Goal: Transaction & Acquisition: Purchase product/service

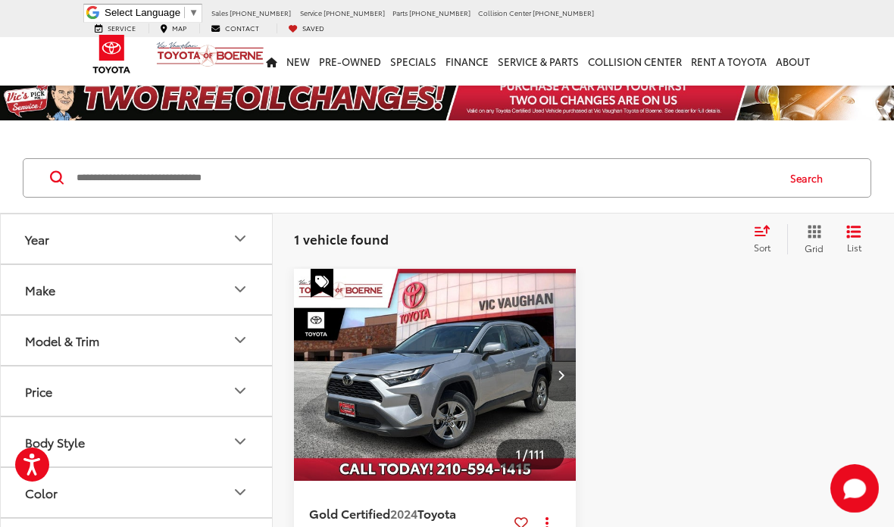
click at [199, 160] on input "Search by Make, Model, or Keyword" at bounding box center [425, 178] width 701 height 36
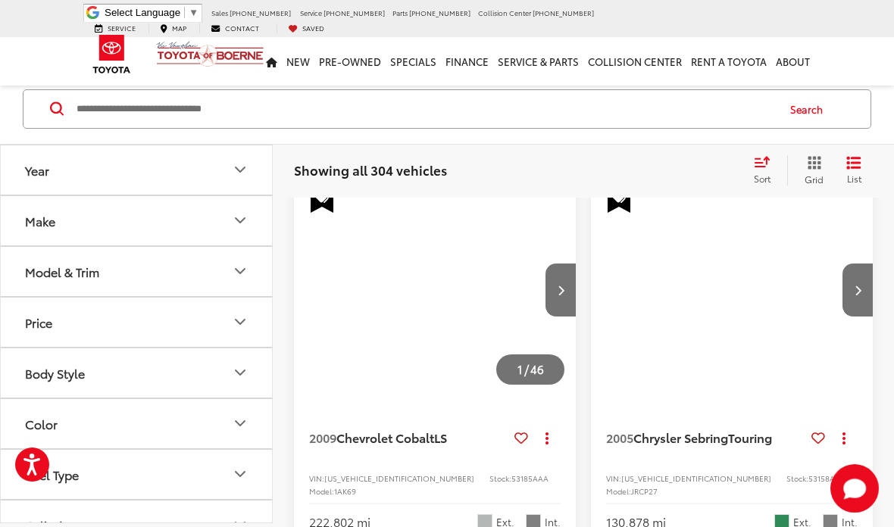
scroll to position [85, 0]
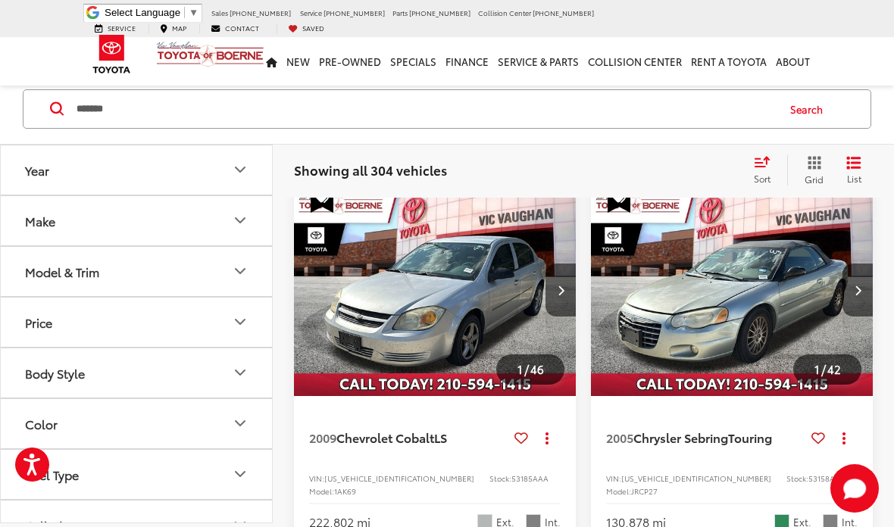
click at [803, 117] on button "Search" at bounding box center [810, 109] width 69 height 38
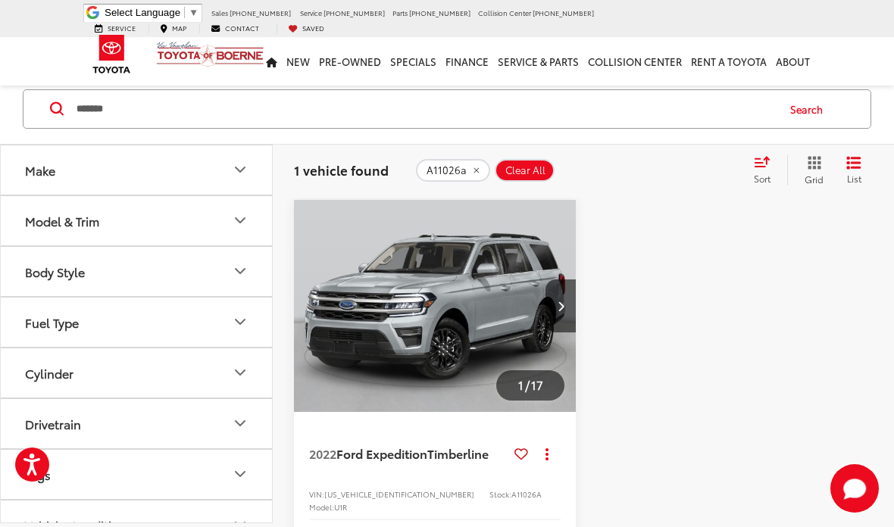
scroll to position [114, 0]
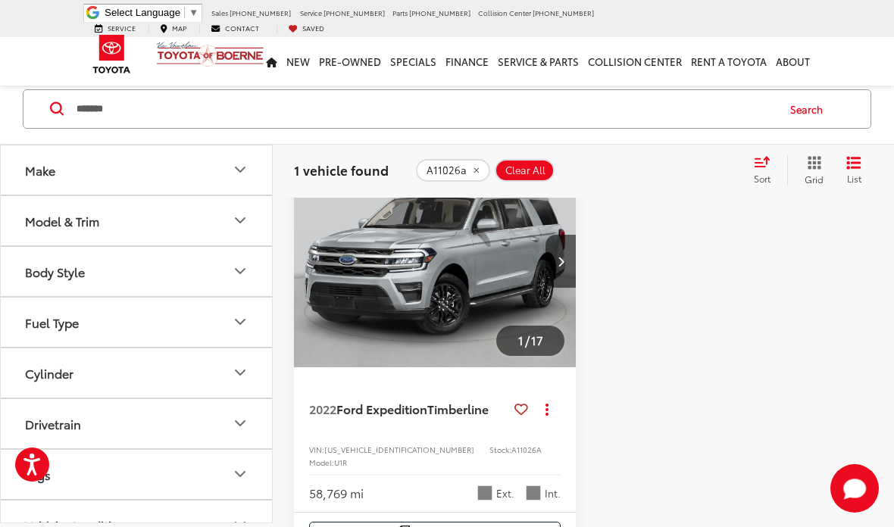
click at [399, 314] on img "2022 Ford Expedition Timberline 0" at bounding box center [435, 261] width 284 height 213
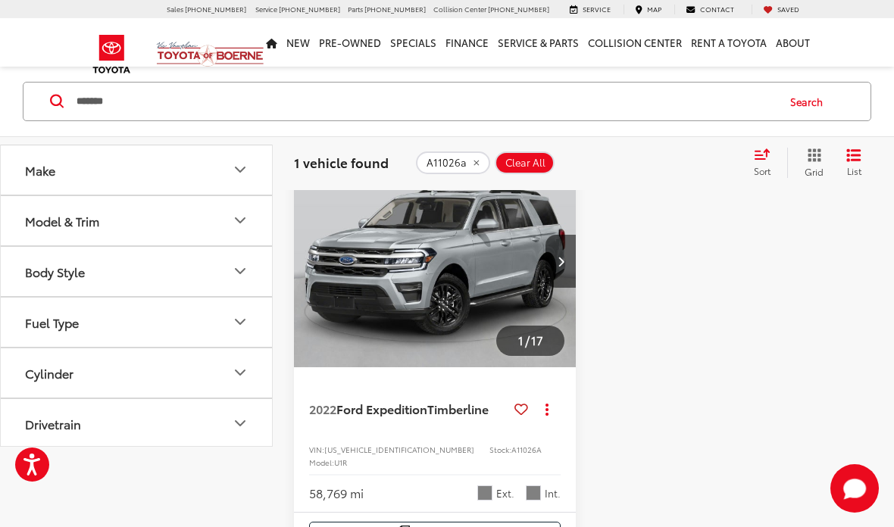
scroll to position [174, 0]
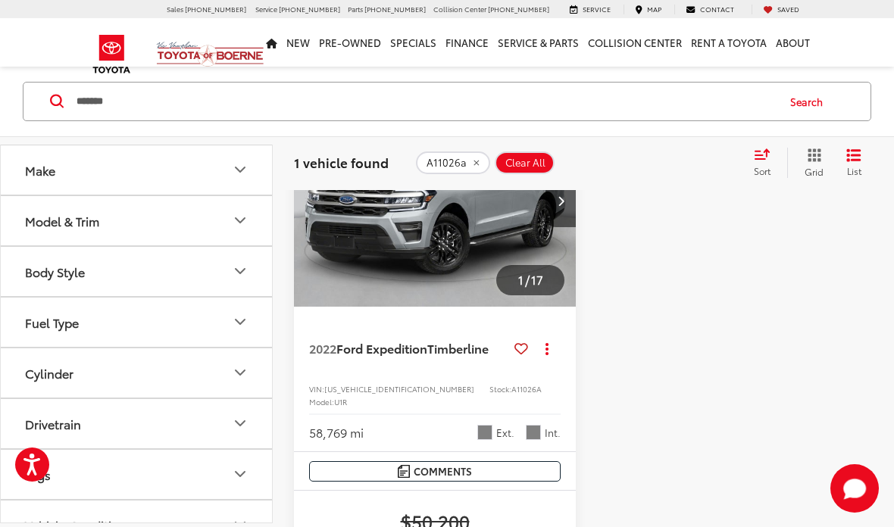
click at [158, 104] on input "*******" at bounding box center [425, 101] width 701 height 36
type input "*"
type input "*******"
click at [807, 99] on button "Search" at bounding box center [810, 102] width 69 height 38
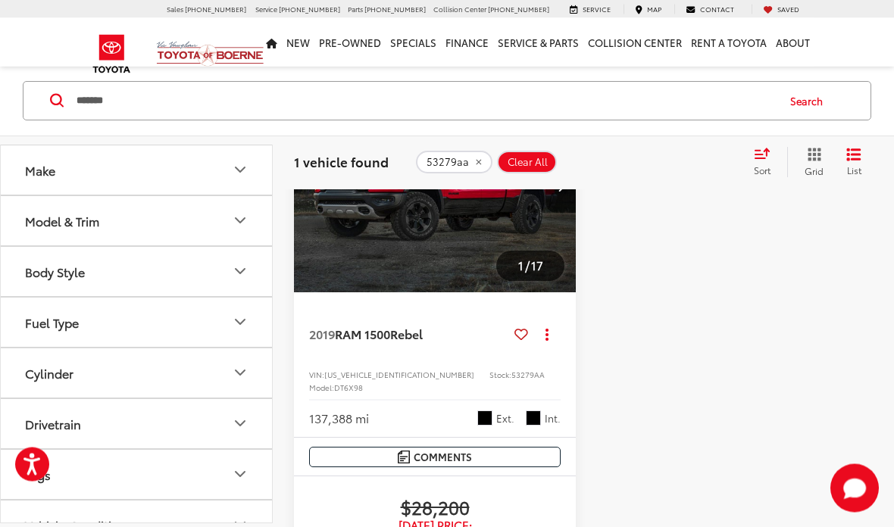
scroll to position [189, 0]
click at [424, 251] on img "2019 RAM 1500 Rebel 0" at bounding box center [435, 186] width 284 height 213
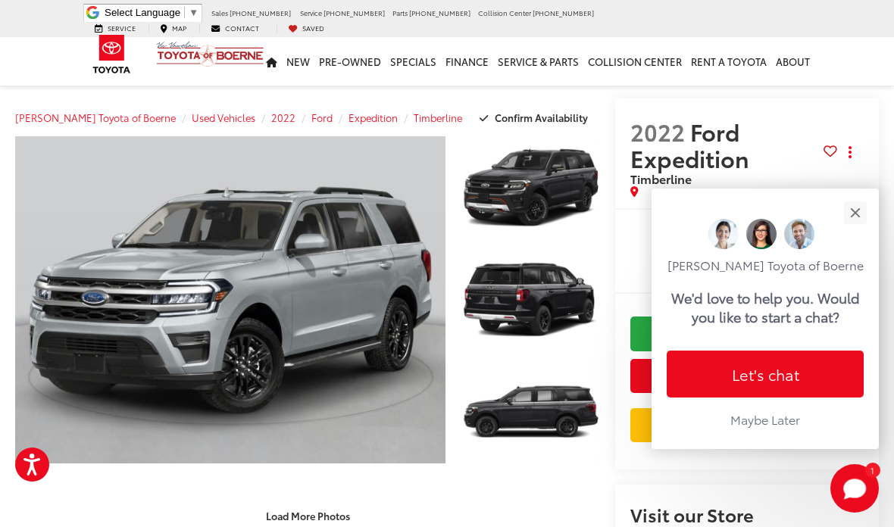
click at [854, 196] on button "Close" at bounding box center [855, 212] width 33 height 33
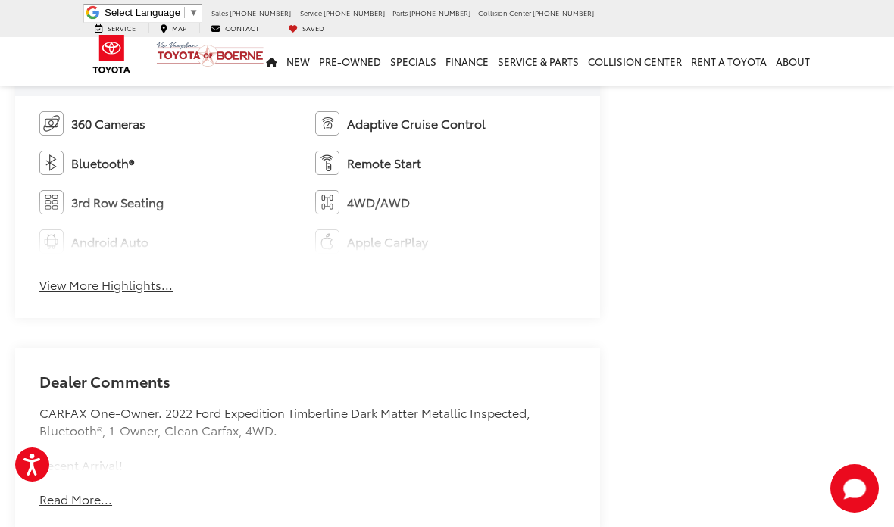
scroll to position [940, 0]
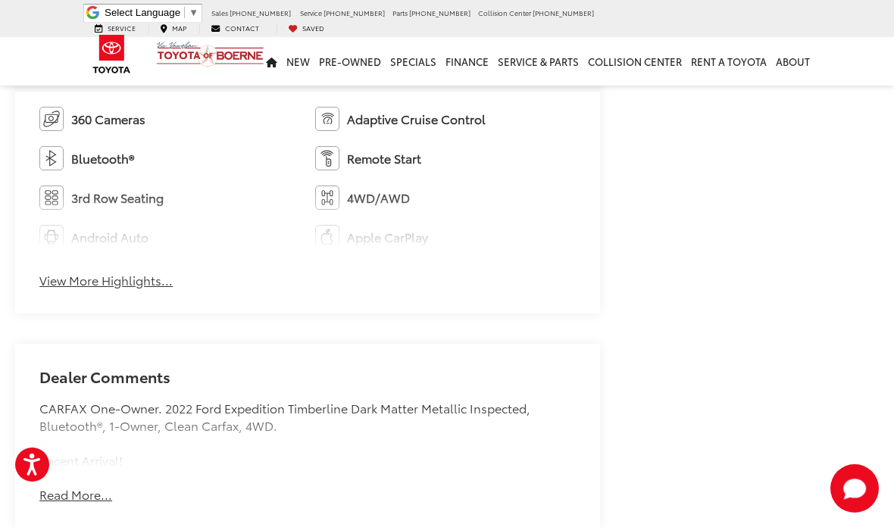
click at [86, 283] on button "View More Highlights..." at bounding box center [105, 280] width 133 height 17
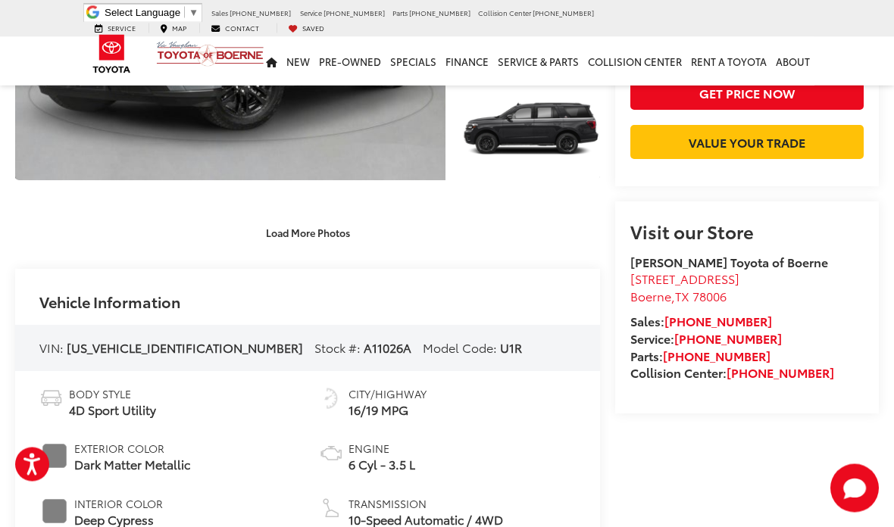
scroll to position [224, 0]
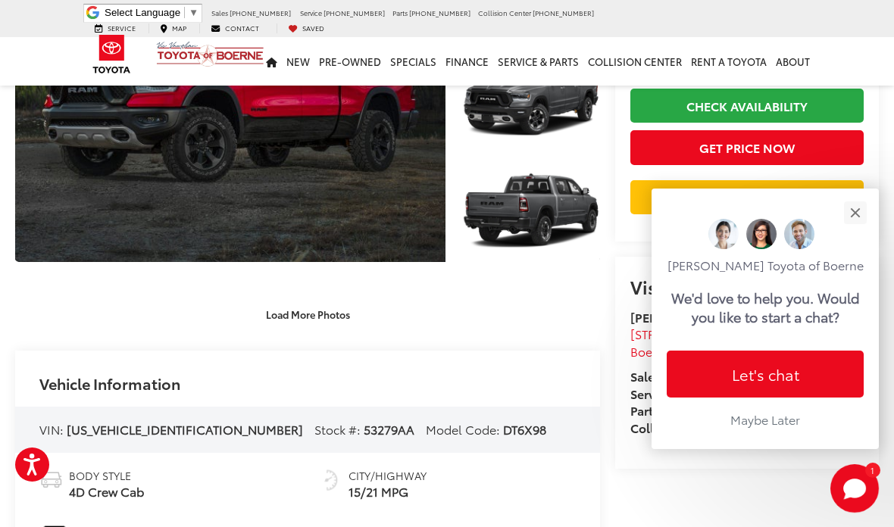
scroll to position [189, 0]
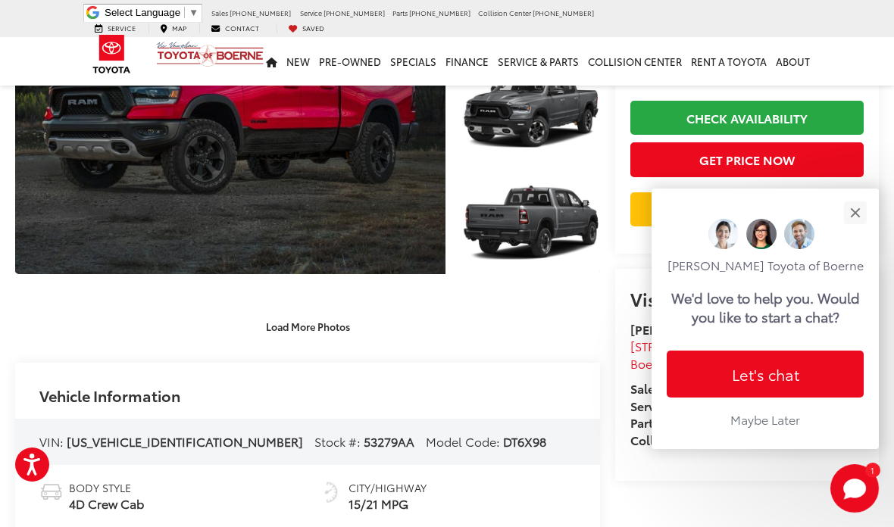
click at [856, 200] on button "Close" at bounding box center [855, 212] width 33 height 33
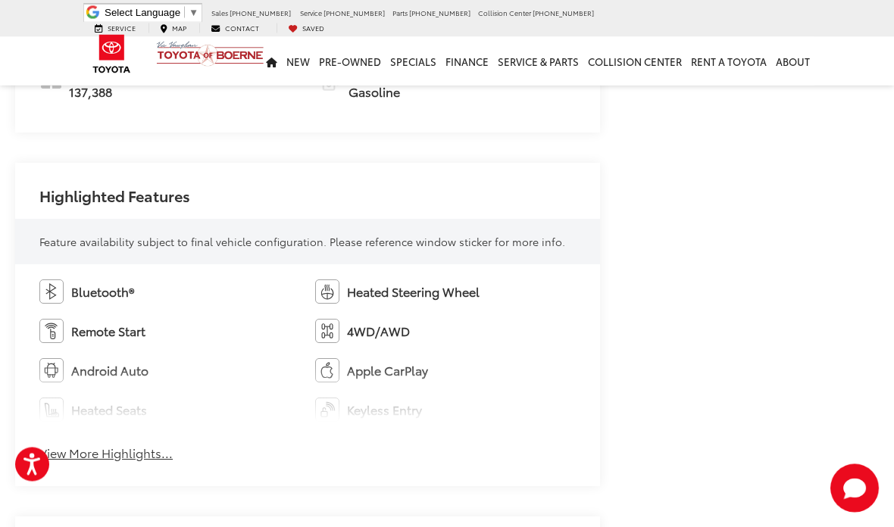
scroll to position [1009, 0]
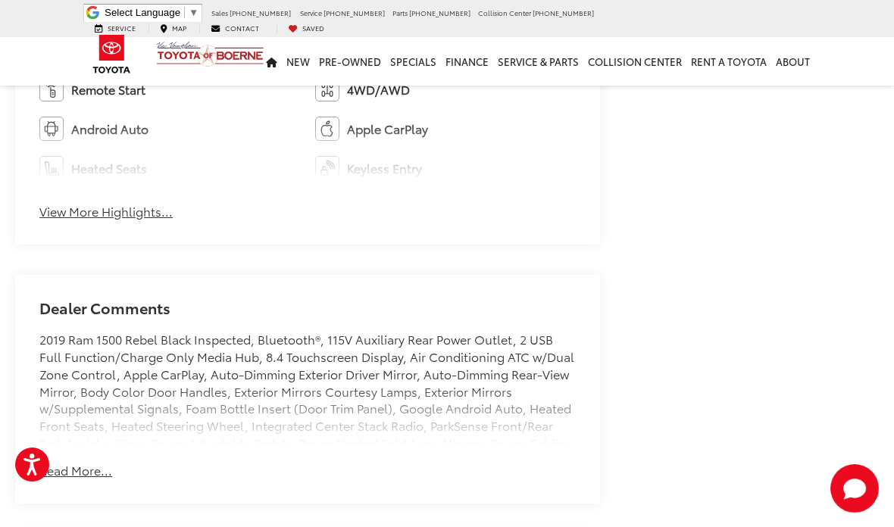
click at [78, 470] on button "Read More..." at bounding box center [75, 470] width 73 height 17
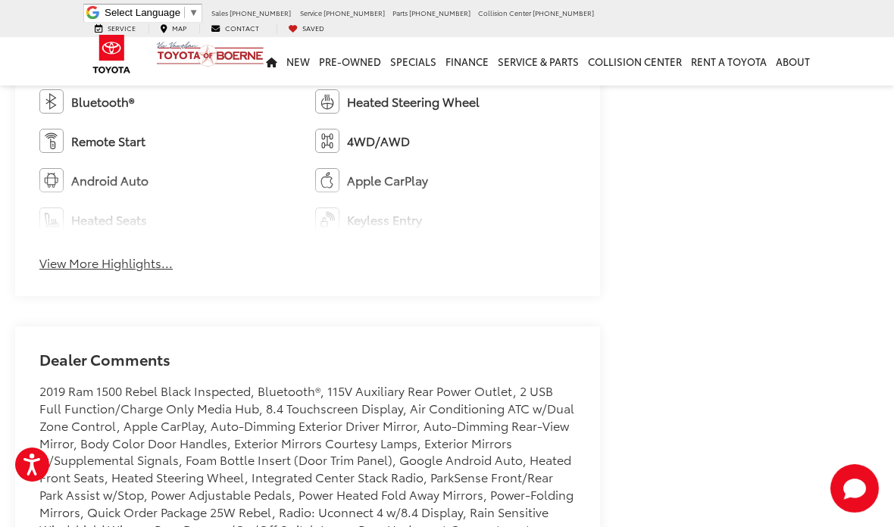
scroll to position [929, 0]
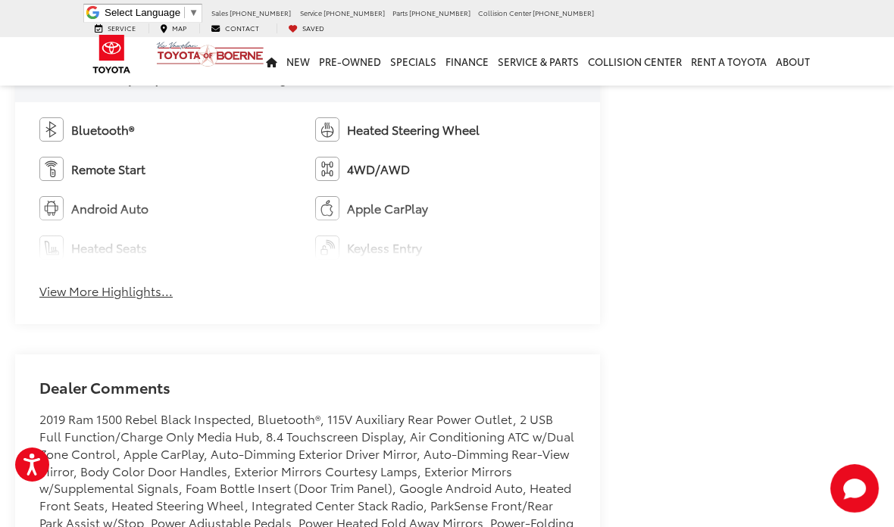
click at [92, 290] on button "View More Highlights..." at bounding box center [105, 291] width 133 height 17
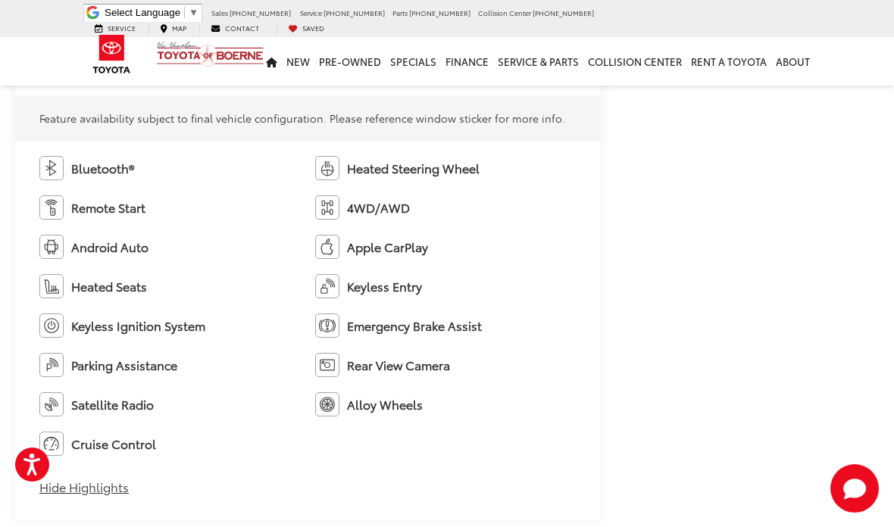
scroll to position [713, 0]
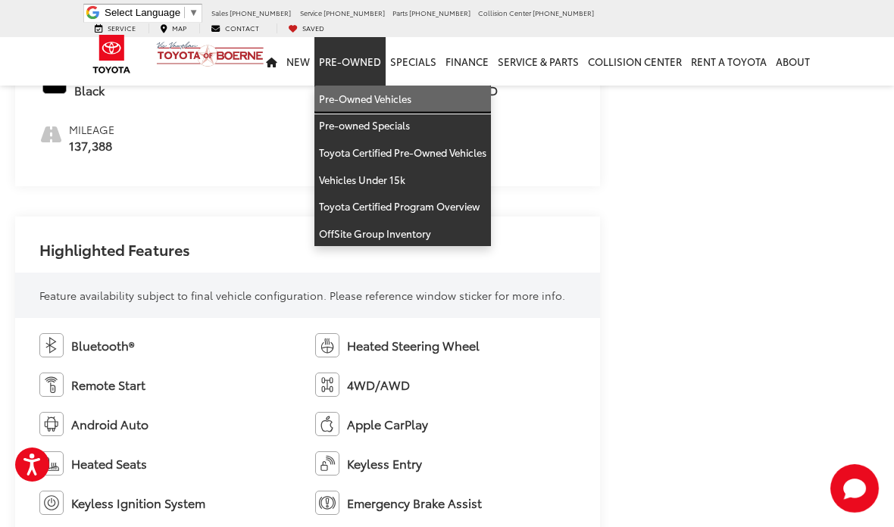
click at [353, 88] on link "Pre-Owned Vehicles" at bounding box center [402, 99] width 177 height 27
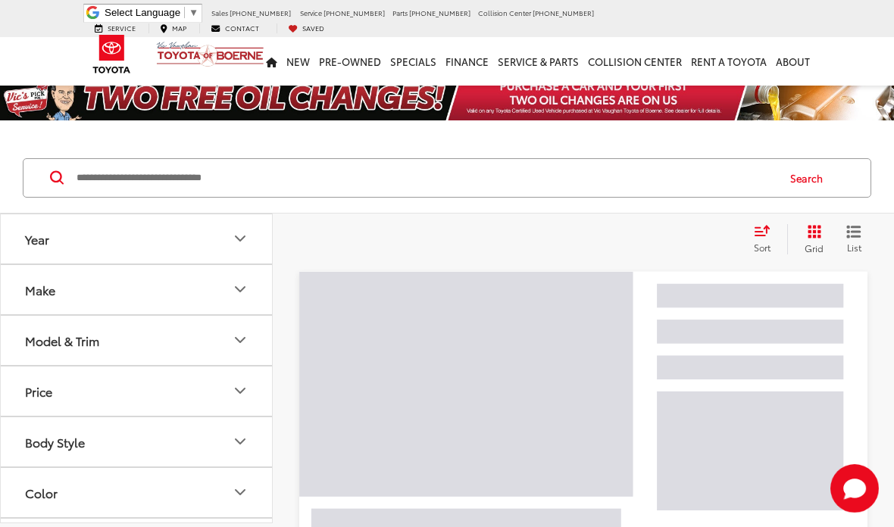
click at [135, 177] on input "Search by Make, Model, or Keyword" at bounding box center [425, 178] width 701 height 36
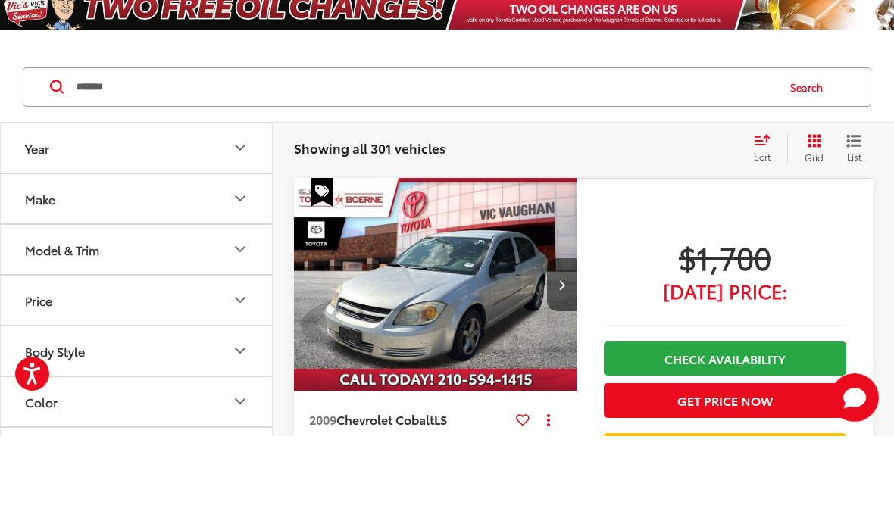
type input "*******"
click at [808, 159] on button "Search" at bounding box center [810, 178] width 69 height 38
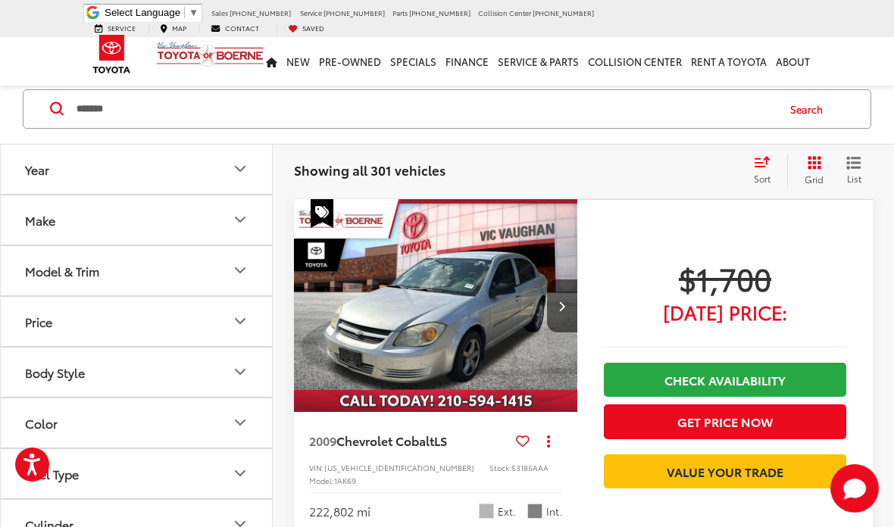
scroll to position [69, 0]
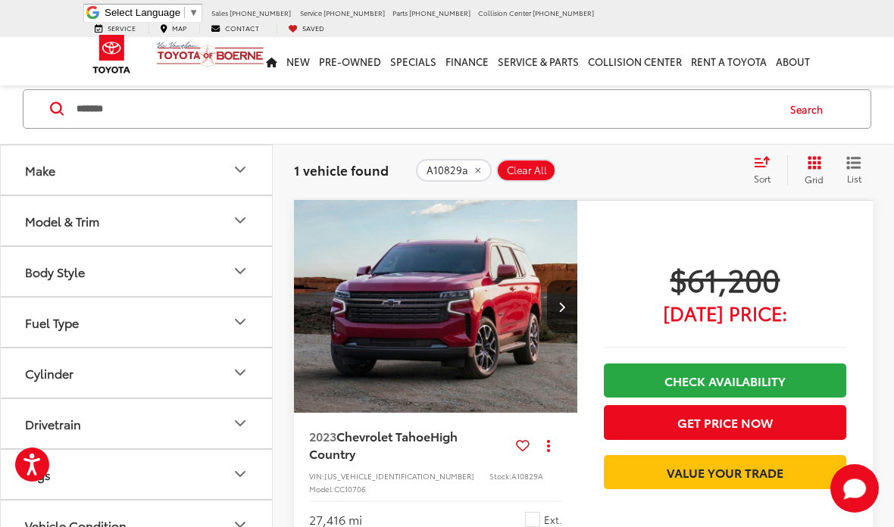
click at [477, 369] on img "2023 Chevrolet Tahoe High Country 0" at bounding box center [436, 307] width 286 height 214
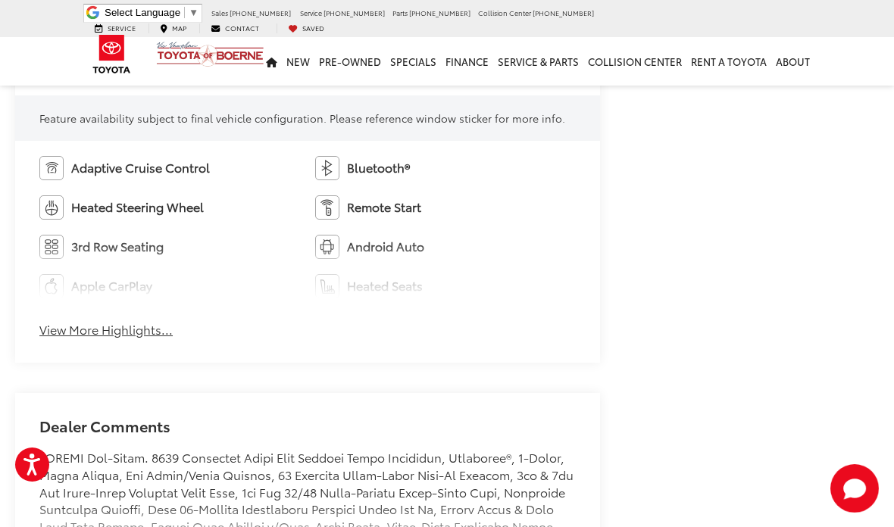
scroll to position [934, 0]
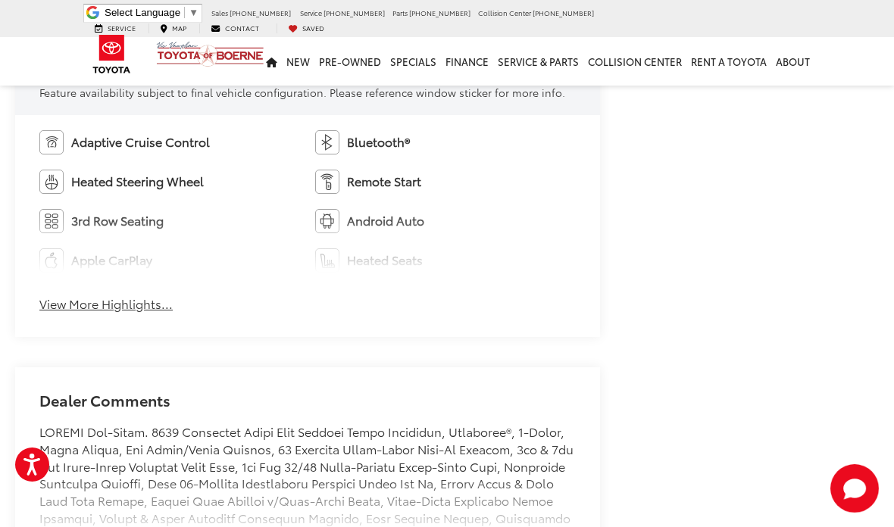
click at [106, 313] on button "View More Highlights..." at bounding box center [105, 304] width 133 height 17
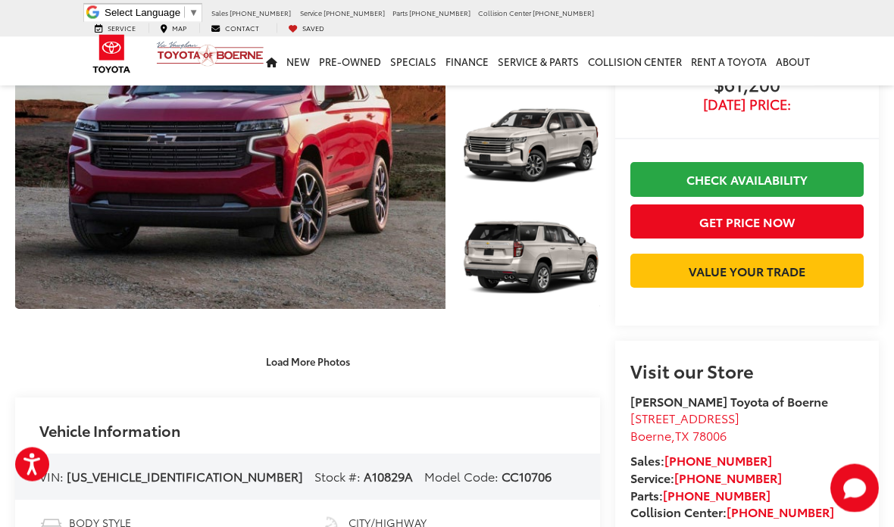
scroll to position [0, 0]
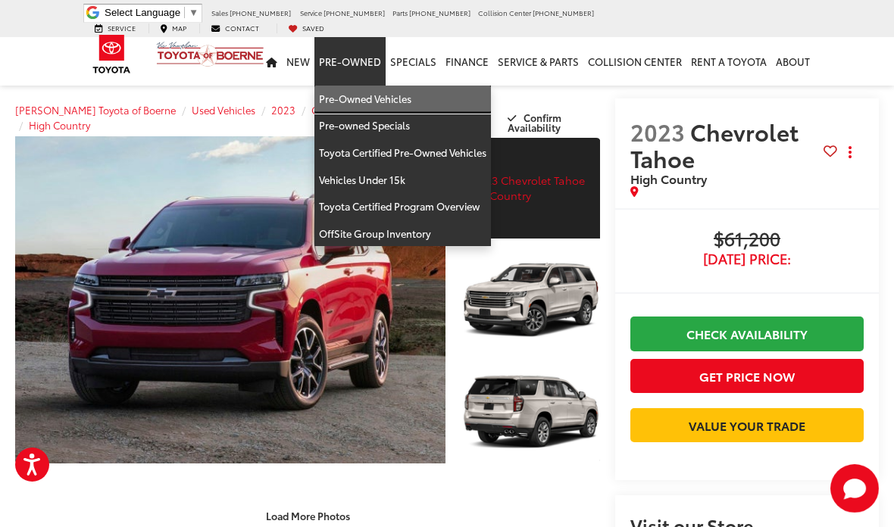
click at [353, 86] on link "Pre-Owned Vehicles" at bounding box center [402, 99] width 177 height 27
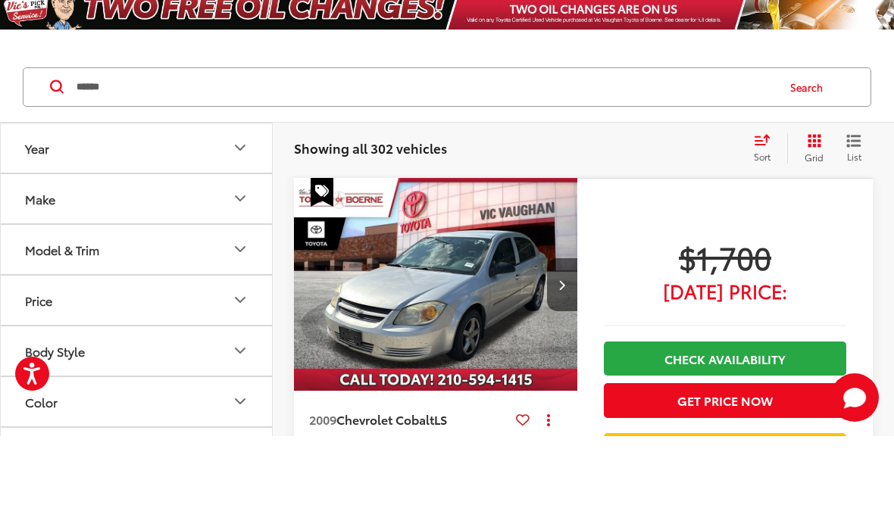
type input "******"
click at [795, 159] on button "Search" at bounding box center [810, 178] width 69 height 38
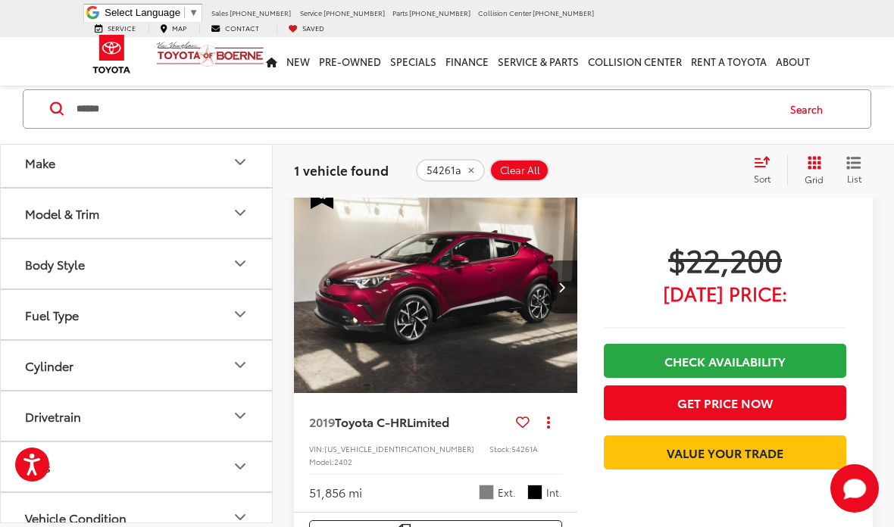
scroll to position [83, 0]
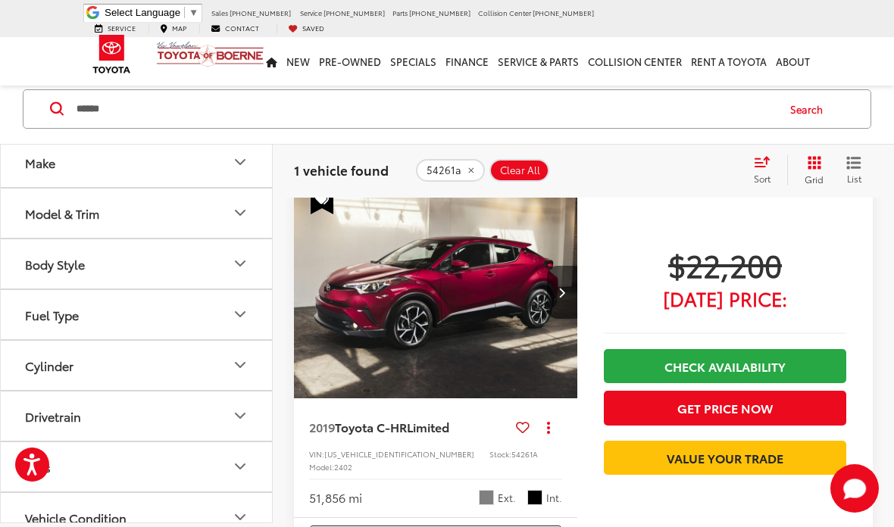
click at [368, 351] on img "2019 Toyota C-HR Limited 0" at bounding box center [436, 293] width 286 height 214
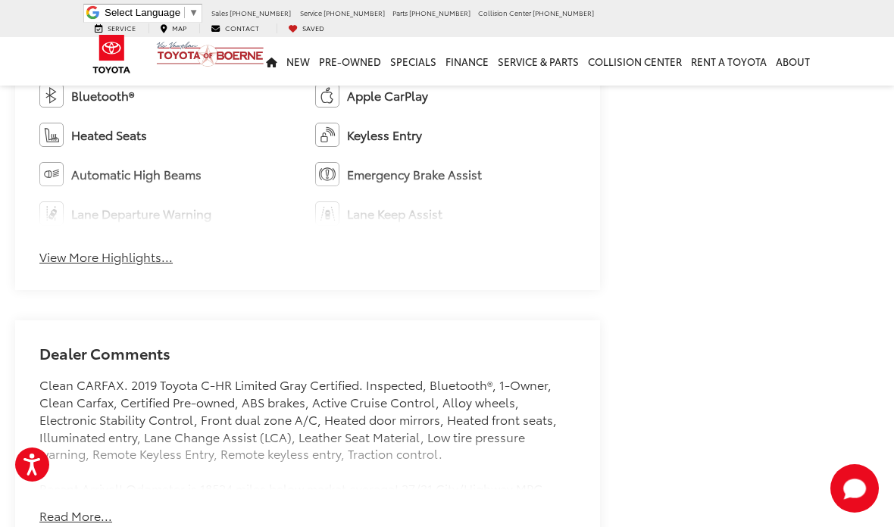
click at [95, 266] on button "View More Highlights..." at bounding box center [105, 257] width 133 height 17
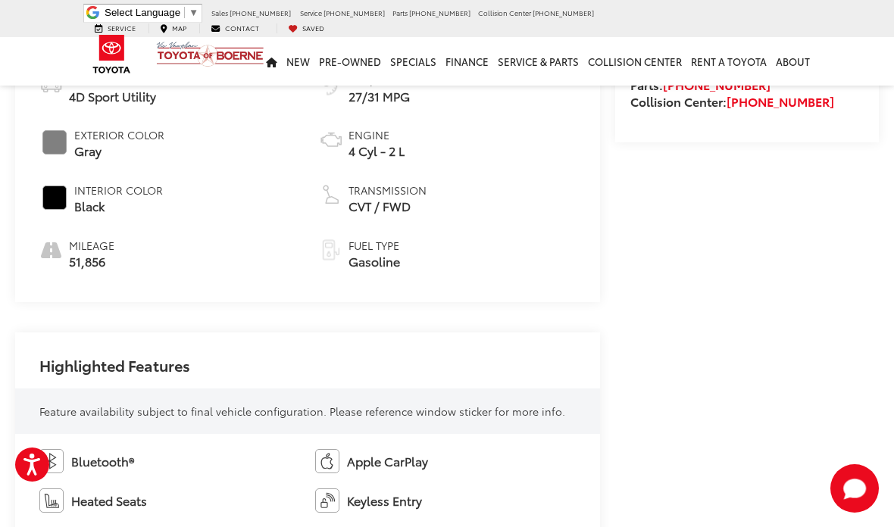
scroll to position [607, 0]
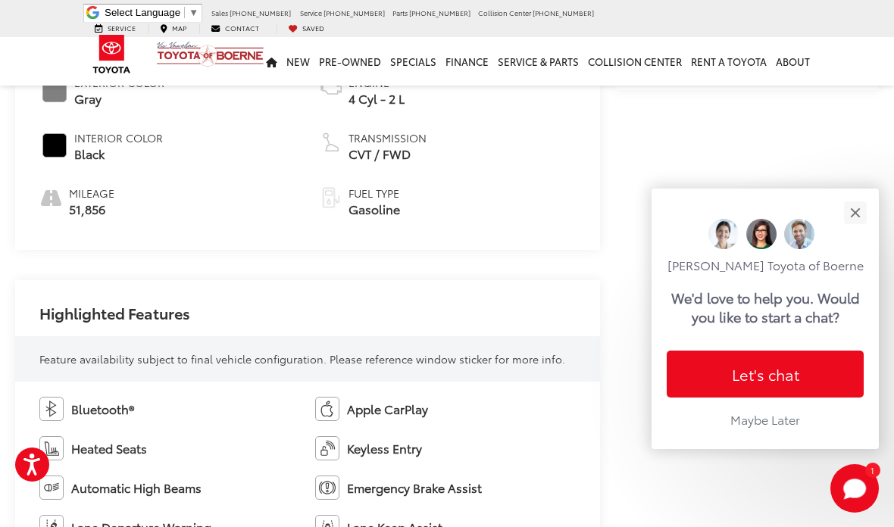
click at [856, 229] on button "Close" at bounding box center [855, 212] width 33 height 33
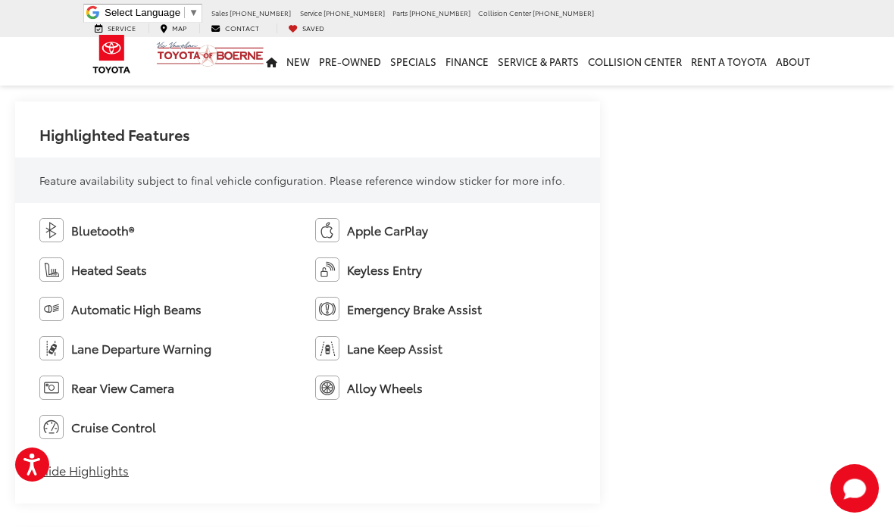
scroll to position [746, 0]
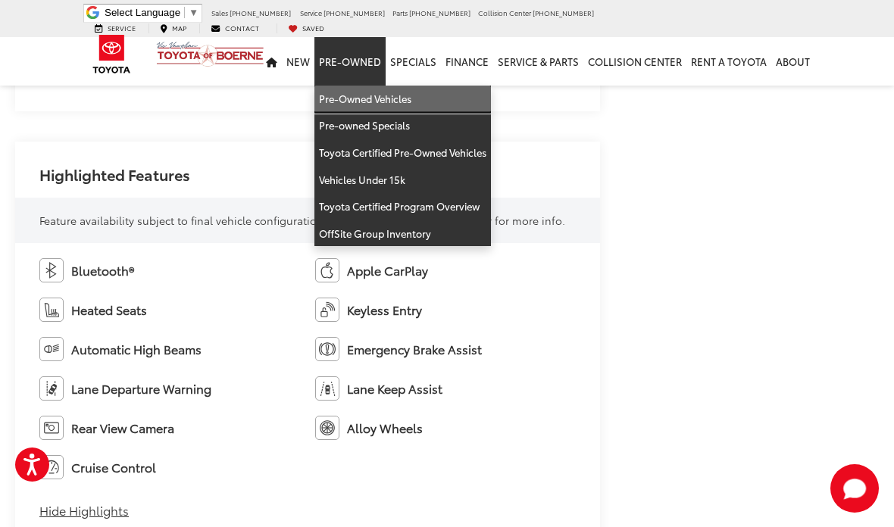
click at [352, 86] on link "Pre-Owned Vehicles" at bounding box center [402, 99] width 177 height 27
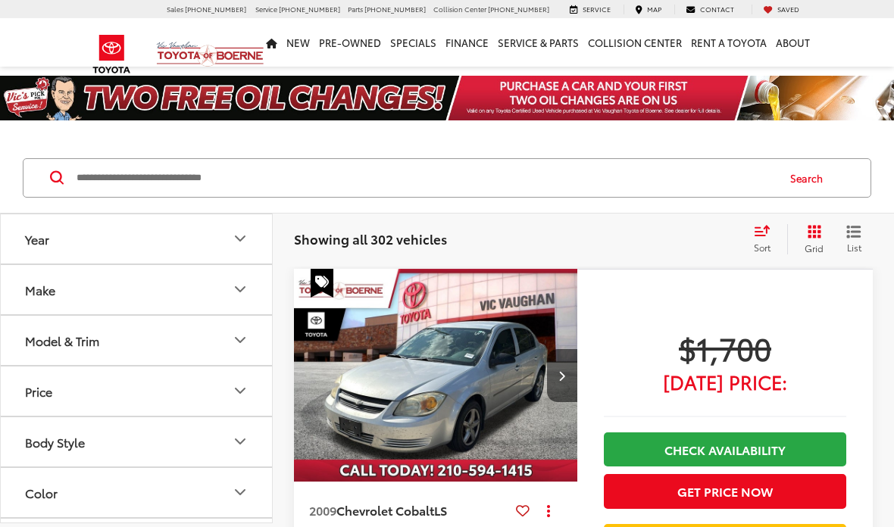
click at [171, 194] on input "Search by Make, Model, or Keyword" at bounding box center [425, 178] width 701 height 36
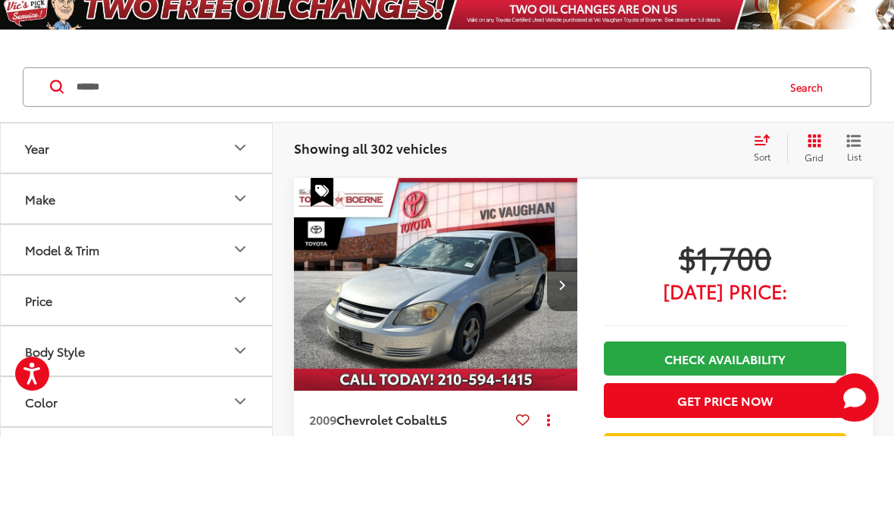
type input "******"
click at [806, 159] on button "Search" at bounding box center [810, 178] width 69 height 38
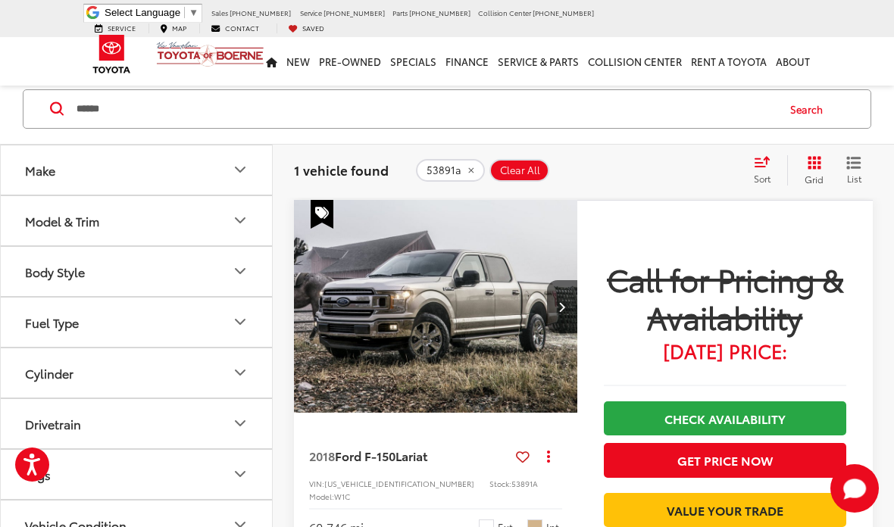
scroll to position [89, 0]
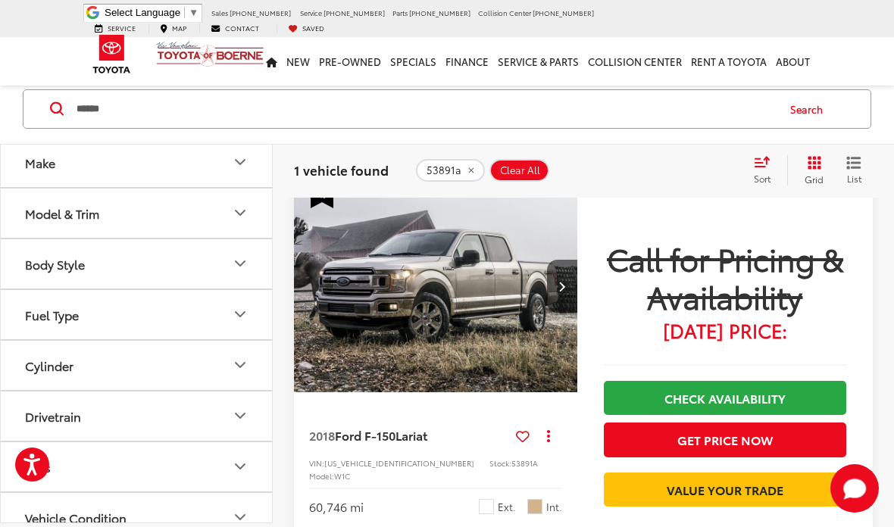
click at [483, 293] on img "2018 Ford F-150 Lariat 0" at bounding box center [436, 287] width 286 height 214
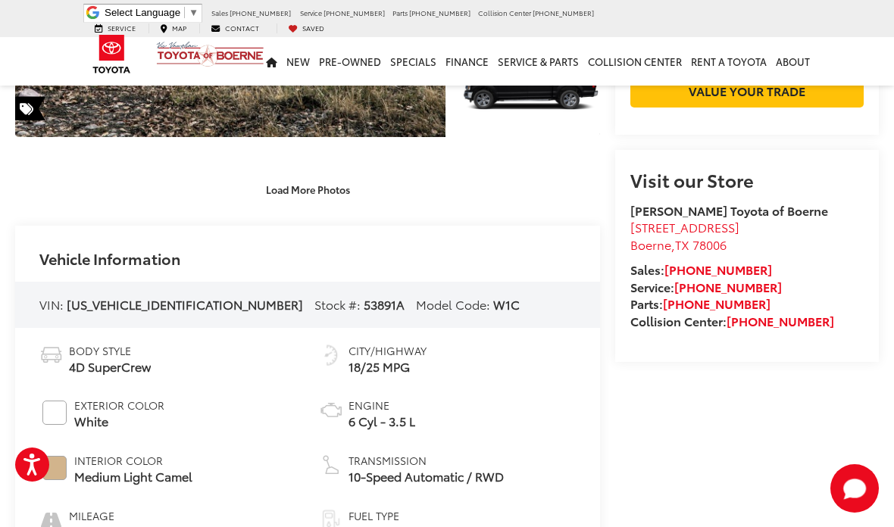
scroll to position [336, 0]
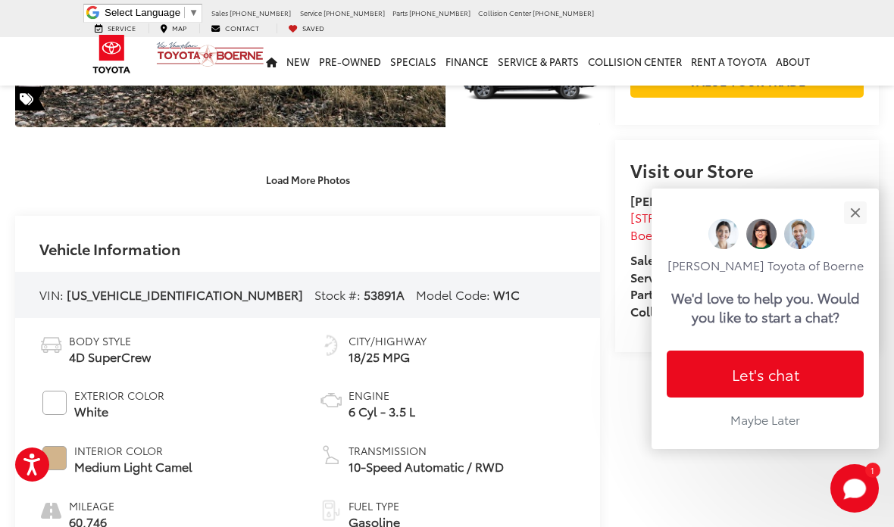
click at [858, 217] on div "Close" at bounding box center [855, 213] width 10 height 10
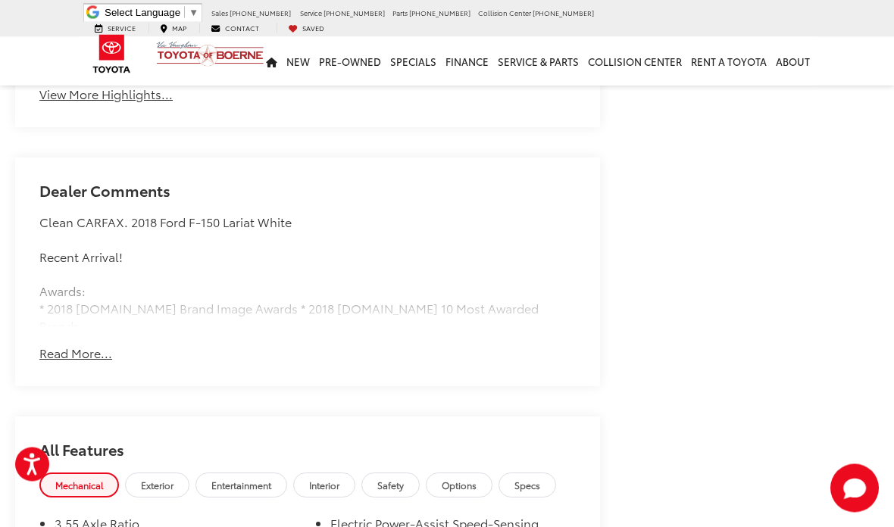
scroll to position [1162, 0]
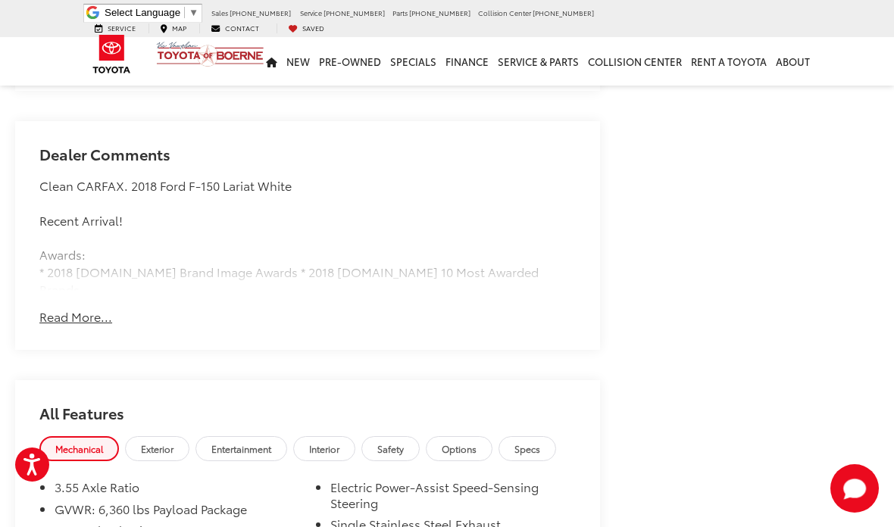
click at [68, 308] on button "Read More..." at bounding box center [75, 316] width 73 height 17
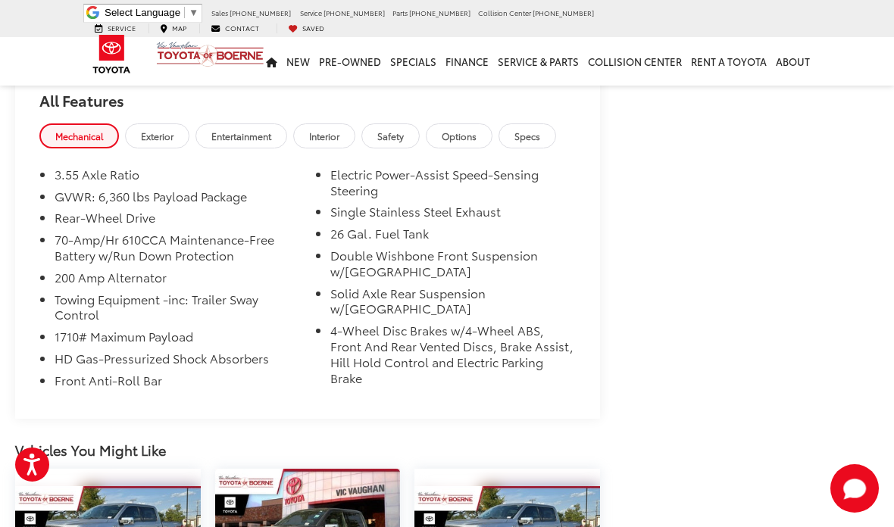
scroll to position [1481, 0]
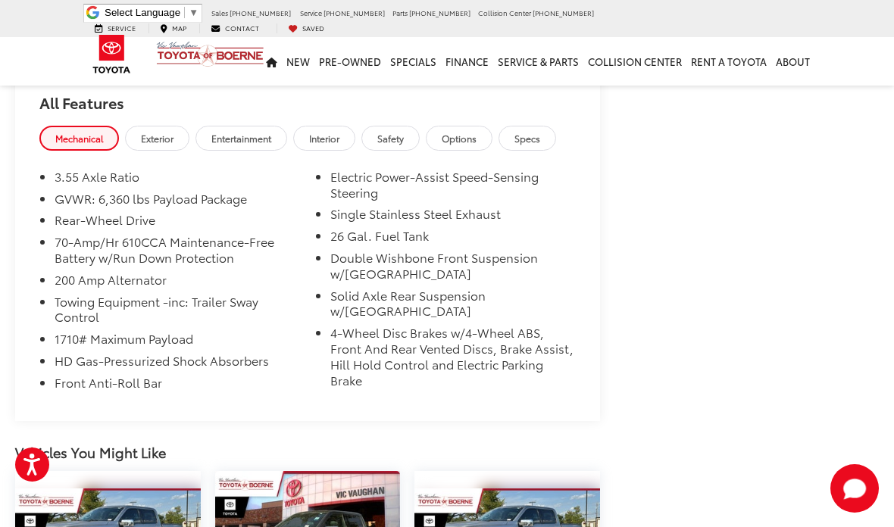
click at [540, 132] on span "Specs" at bounding box center [528, 138] width 26 height 13
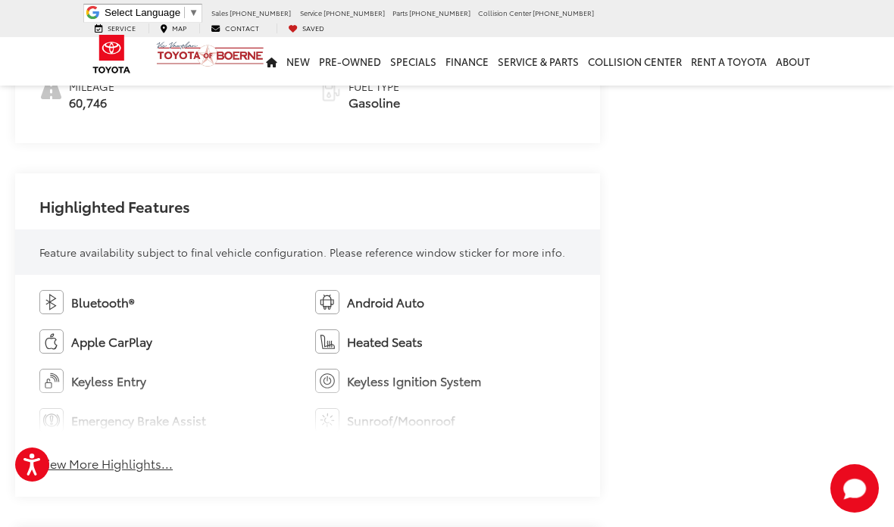
scroll to position [793, 0]
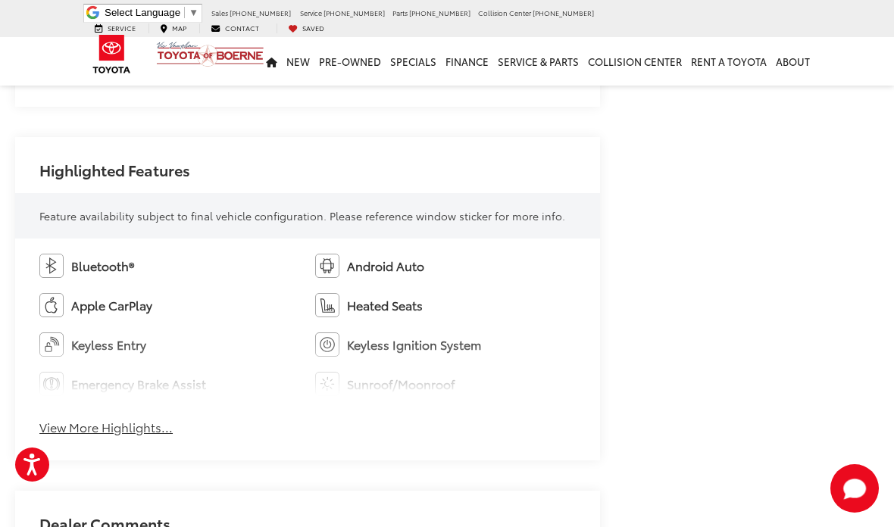
click at [106, 424] on button "View More Highlights..." at bounding box center [105, 427] width 133 height 17
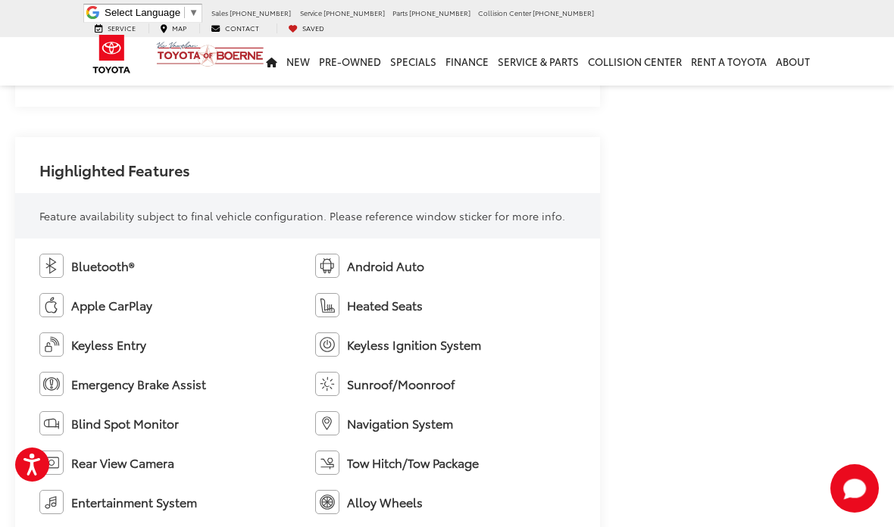
scroll to position [853, 0]
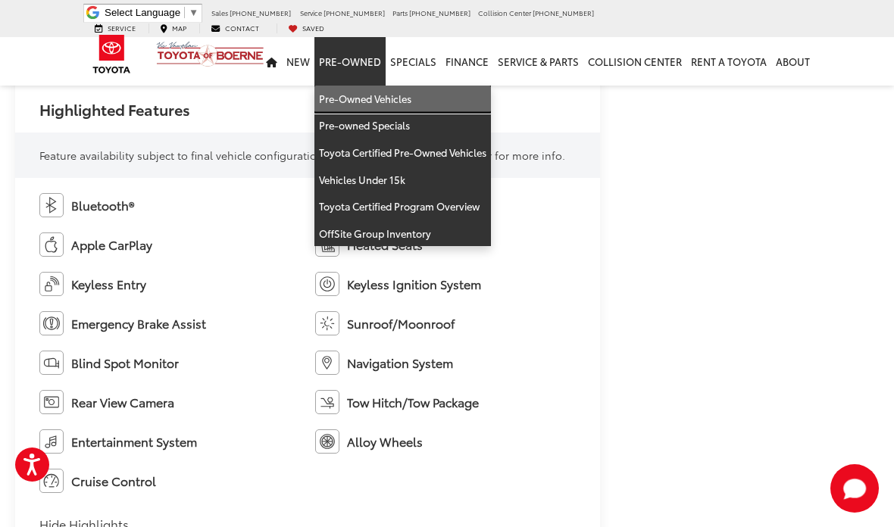
click at [355, 86] on link "Pre-Owned Vehicles" at bounding box center [402, 99] width 177 height 27
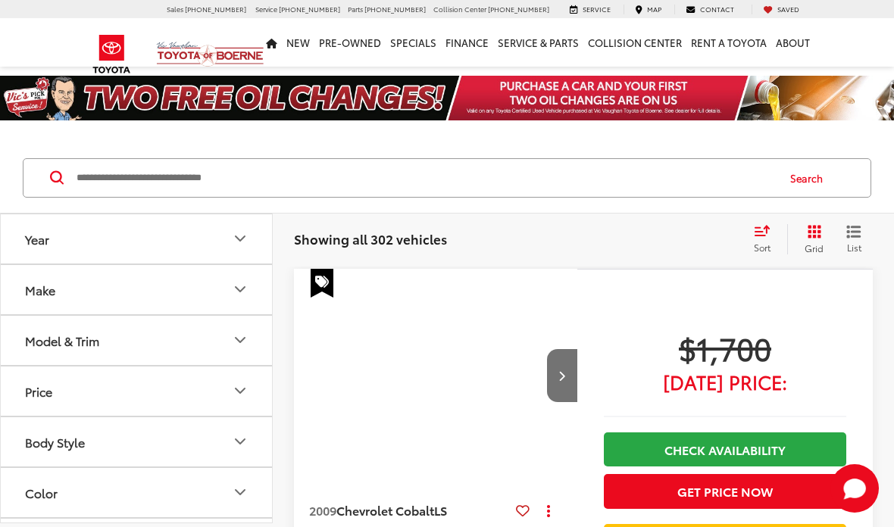
click at [90, 441] on button "Body Style" at bounding box center [137, 442] width 273 height 49
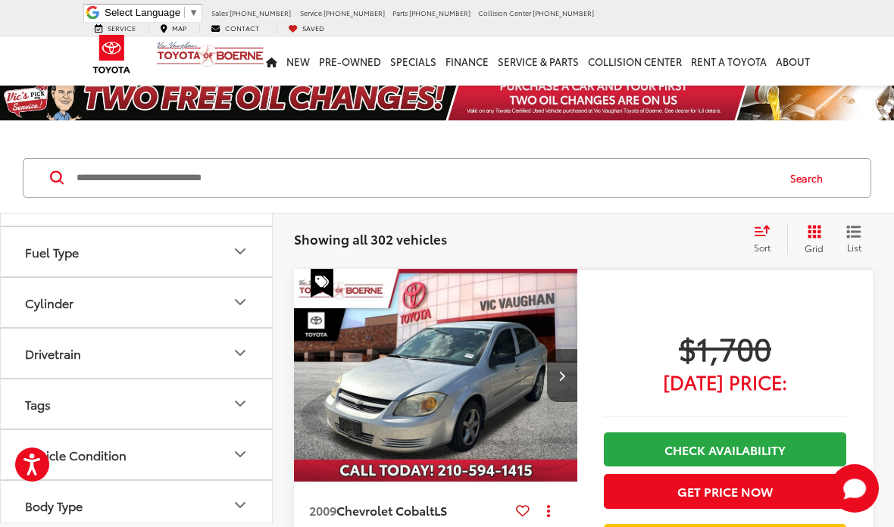
scroll to position [679, 0]
click at [99, 503] on button "Body Type" at bounding box center [137, 507] width 273 height 49
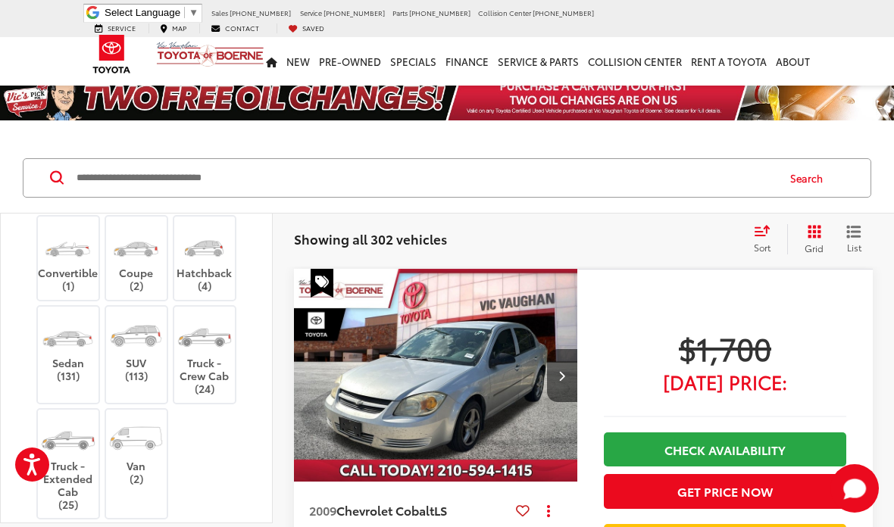
scroll to position [996, 0]
click at [203, 365] on label "Truck - Crew Cab (24)" at bounding box center [204, 356] width 61 height 81
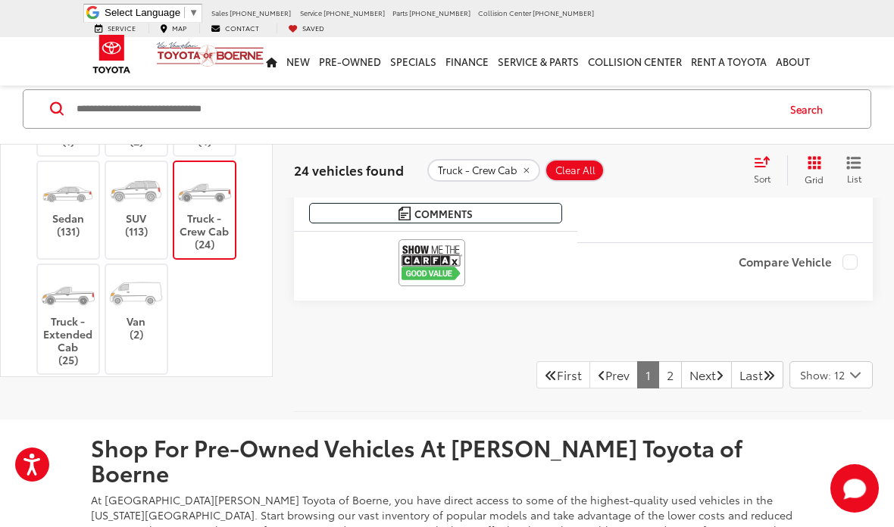
scroll to position [5555, 0]
click at [658, 389] on link "2" at bounding box center [669, 375] width 23 height 27
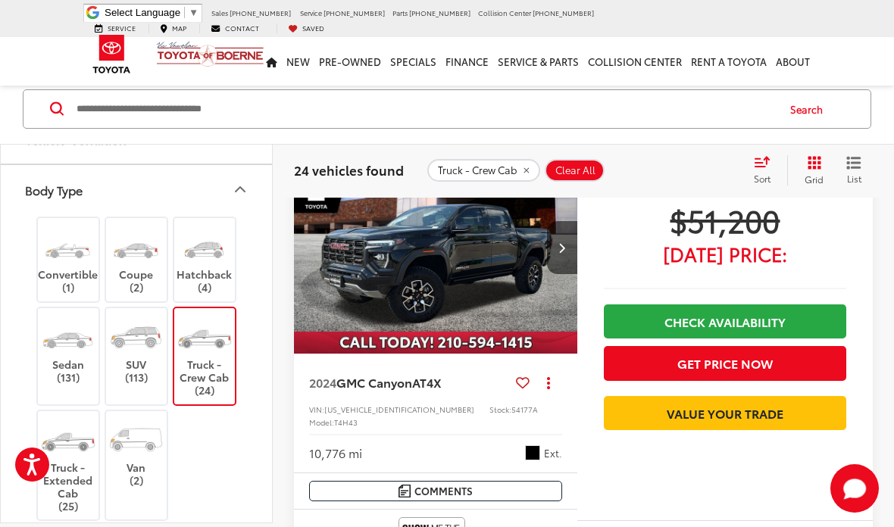
scroll to position [3868, 0]
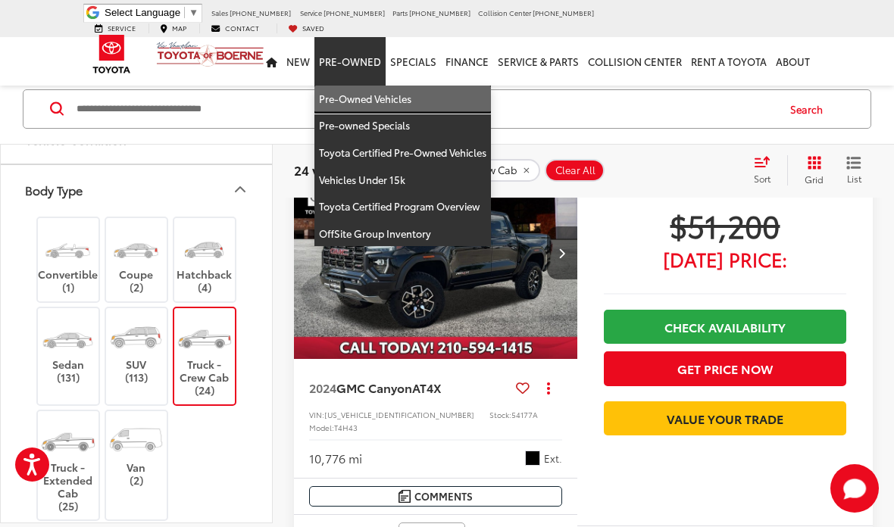
click at [342, 86] on link "Pre-Owned Vehicles" at bounding box center [402, 99] width 177 height 27
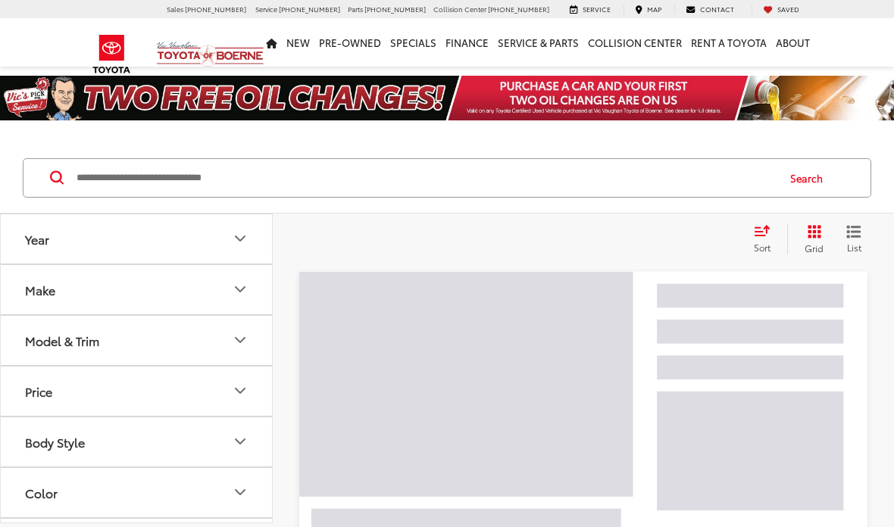
click at [149, 173] on input "Search by Make, Model, or Keyword" at bounding box center [425, 178] width 701 height 36
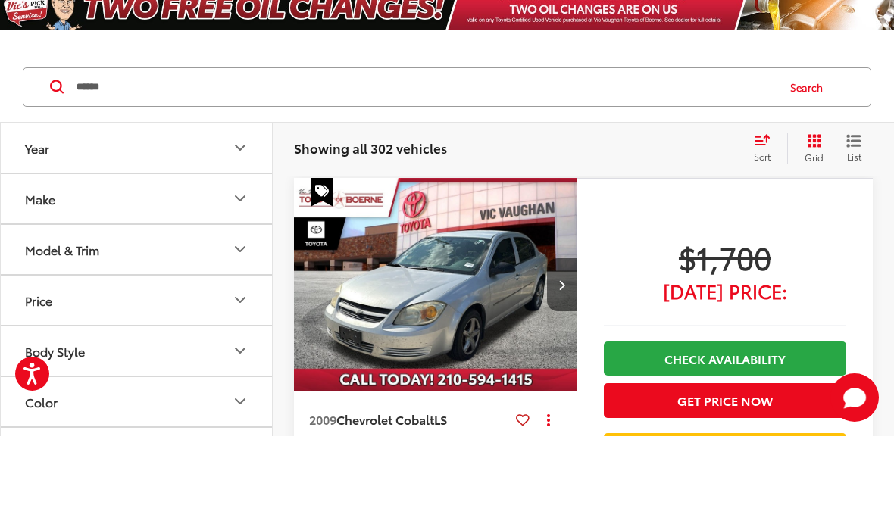
type input "******"
click at [802, 159] on button "Search" at bounding box center [810, 178] width 69 height 38
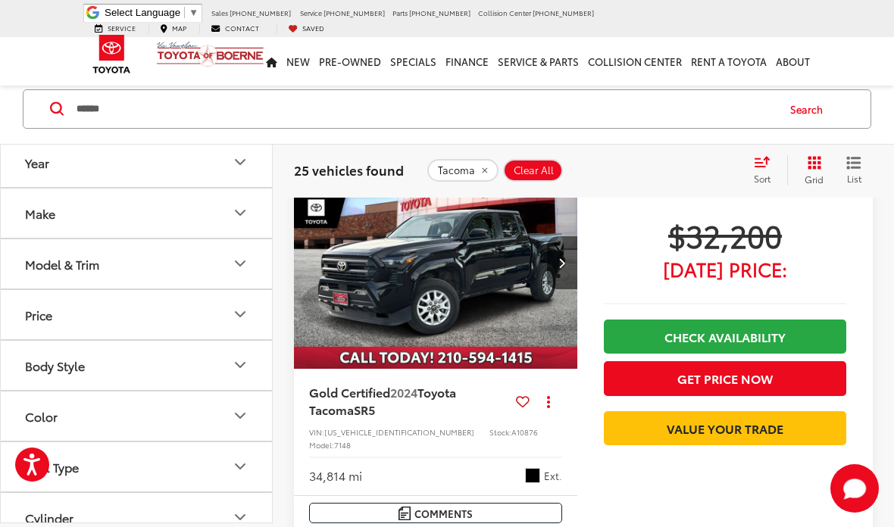
scroll to position [2477, 0]
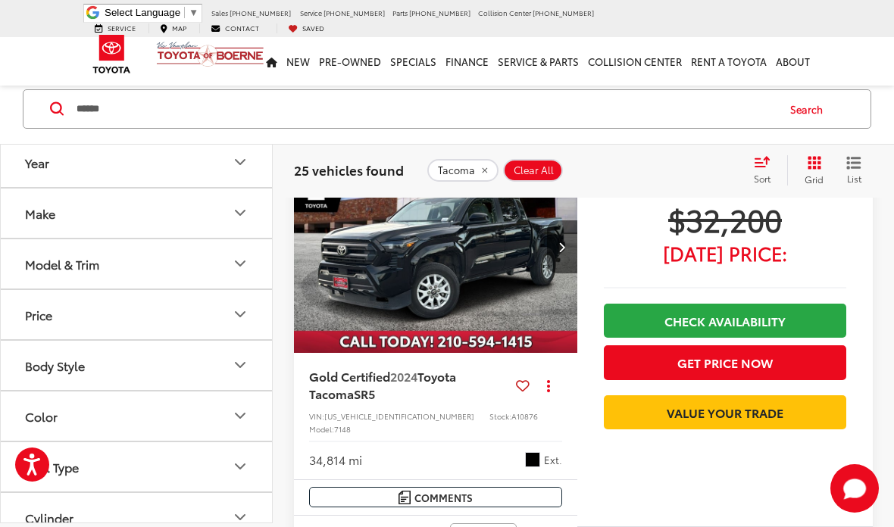
click at [426, 280] on img "2024 Toyota Tacoma SR5 0" at bounding box center [436, 247] width 286 height 214
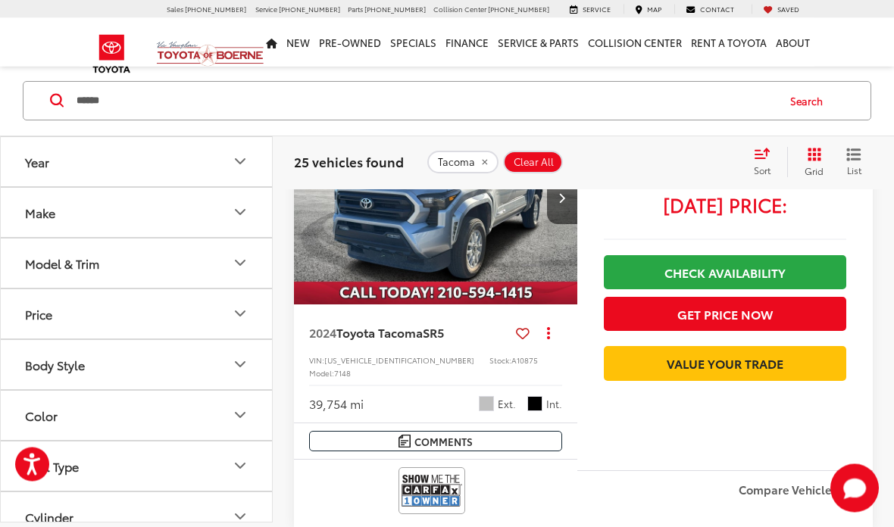
scroll to position [3005, 0]
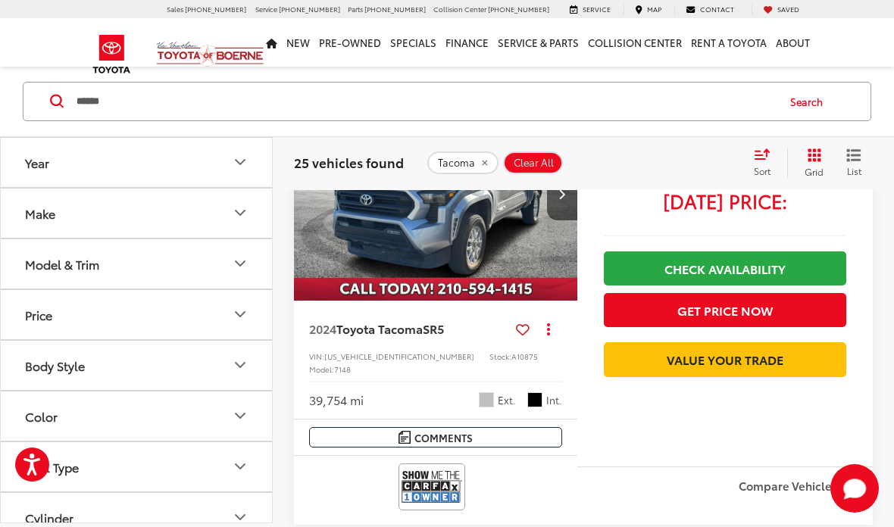
click at [364, 292] on img "2024 Toyota Tacoma SR5 0" at bounding box center [436, 195] width 286 height 214
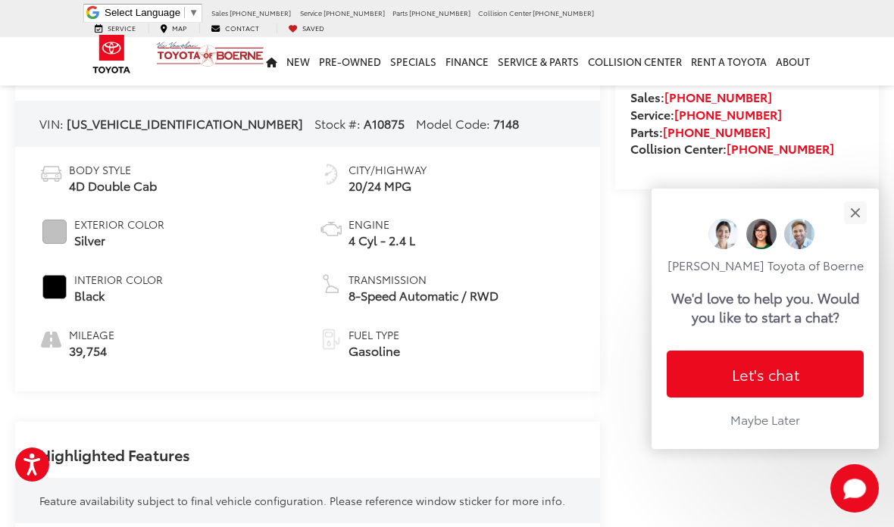
scroll to position [480, 0]
